Goal: Transaction & Acquisition: Obtain resource

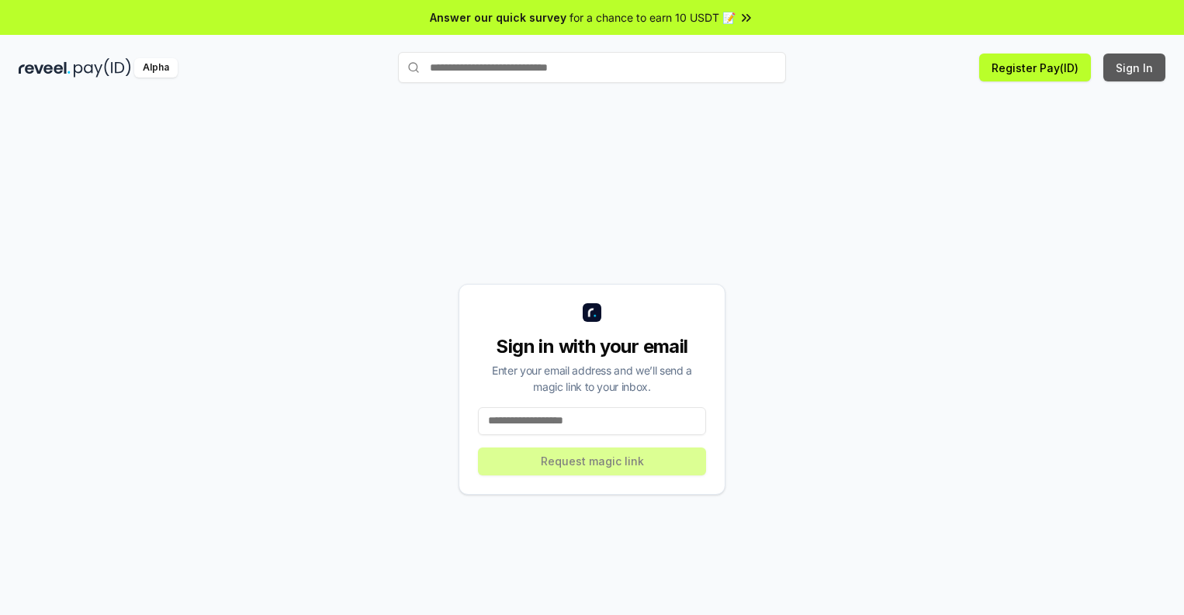
click at [1135, 67] on button "Sign In" at bounding box center [1134, 68] width 62 height 28
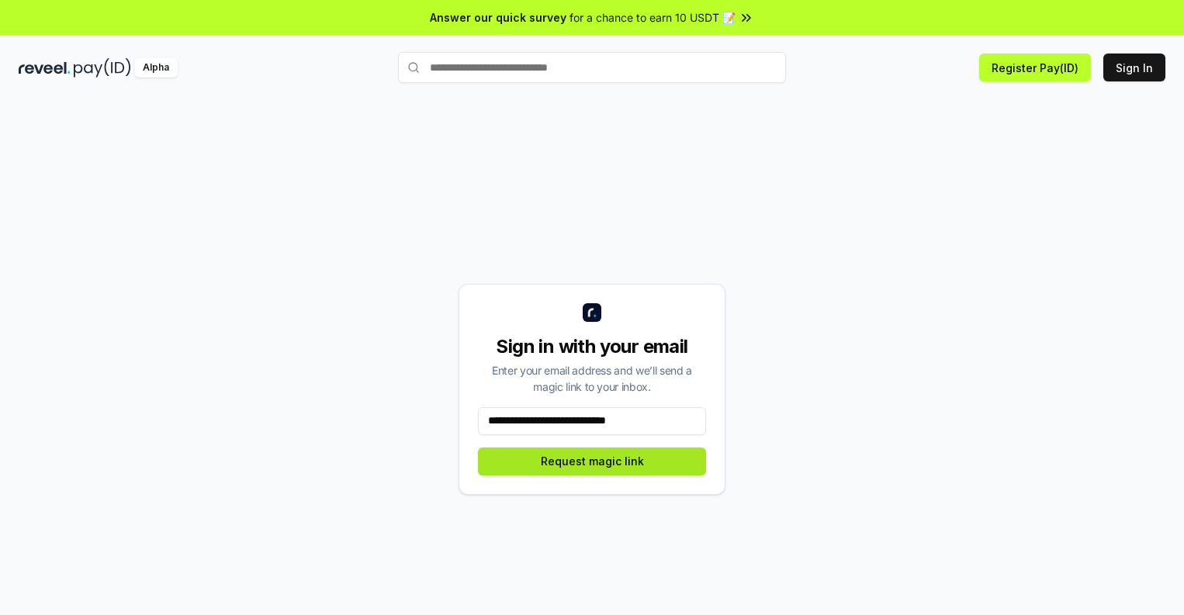
type input "**********"
click at [592, 461] on button "Request magic link" at bounding box center [592, 462] width 228 height 28
